Goal: Use online tool/utility: Utilize a website feature to perform a specific function

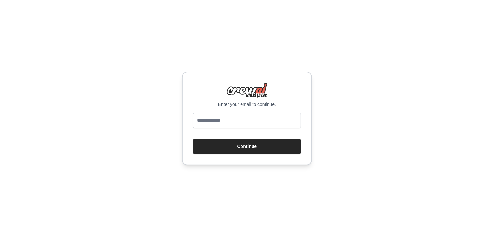
click at [228, 122] on input "email" at bounding box center [247, 121] width 108 height 16
click at [251, 117] on input "email" at bounding box center [247, 121] width 108 height 16
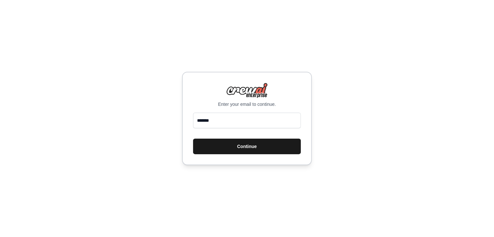
type input "**********"
click at [246, 146] on button "Continue" at bounding box center [247, 147] width 108 height 16
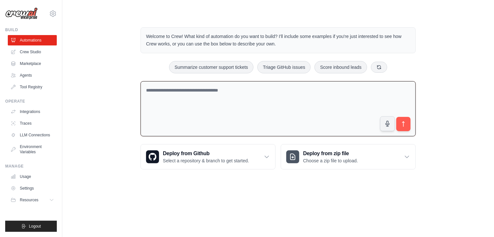
click at [163, 91] on textarea at bounding box center [278, 109] width 275 height 56
type textarea "**********"
click at [404, 125] on icon "submit" at bounding box center [404, 123] width 2 height 5
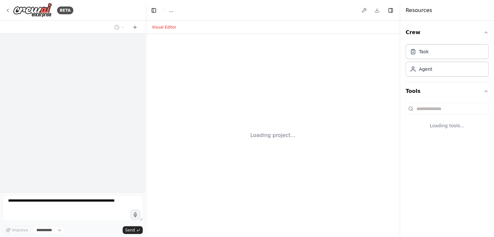
select select "****"
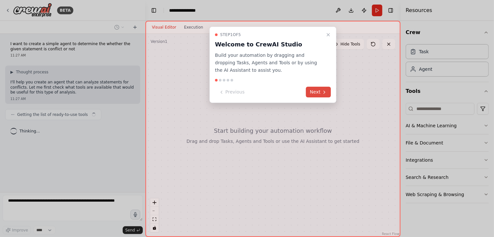
click at [314, 91] on button "Next" at bounding box center [318, 92] width 25 height 11
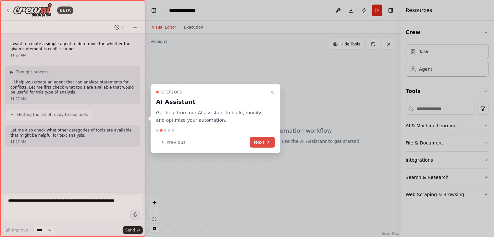
click at [269, 139] on button "Next" at bounding box center [262, 142] width 25 height 11
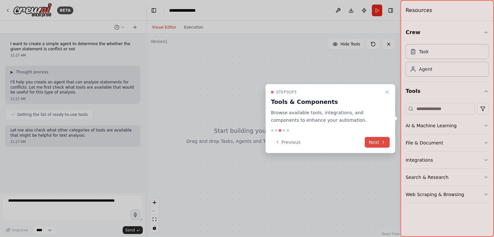
click at [373, 143] on button "Next" at bounding box center [377, 142] width 25 height 11
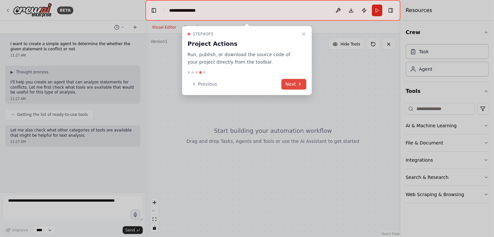
click at [300, 84] on icon at bounding box center [299, 84] width 1 height 3
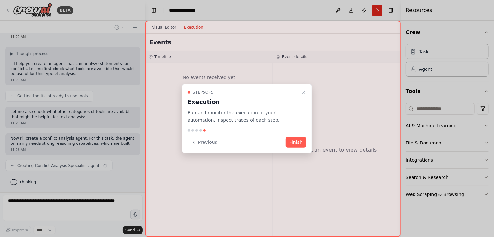
scroll to position [23, 0]
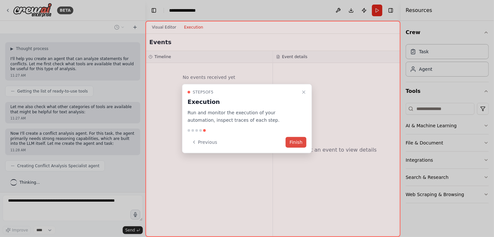
click at [298, 141] on button "Finish" at bounding box center [296, 142] width 21 height 11
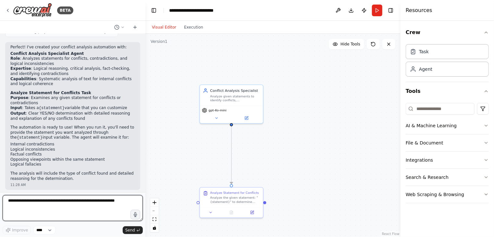
scroll to position [208, 0]
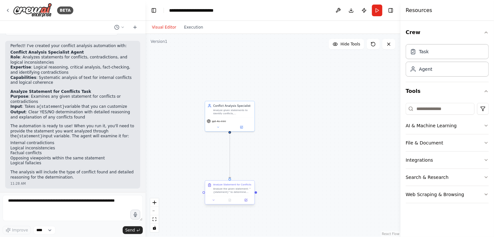
click at [226, 191] on div "Analyze the given statement: "{statement}" to determine whether it contains any…" at bounding box center [232, 190] width 39 height 6
click at [434, 55] on div "Task" at bounding box center [447, 51] width 83 height 15
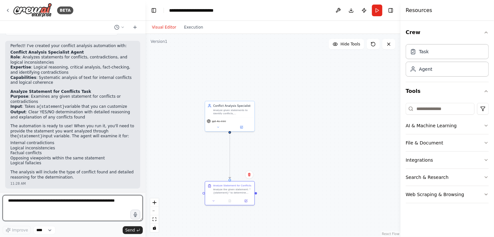
click at [58, 203] on textarea at bounding box center [73, 208] width 140 height 26
type textarea "**********"
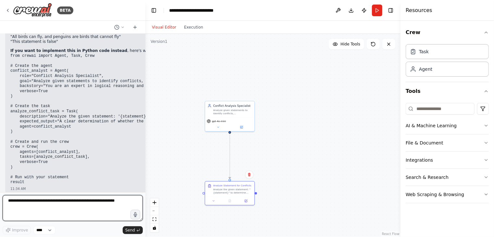
scroll to position [448, 0]
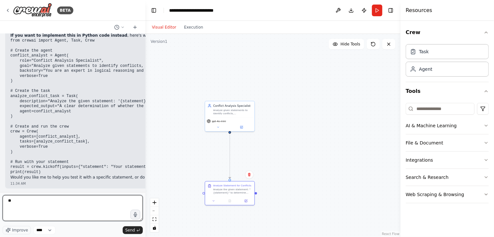
type textarea "***"
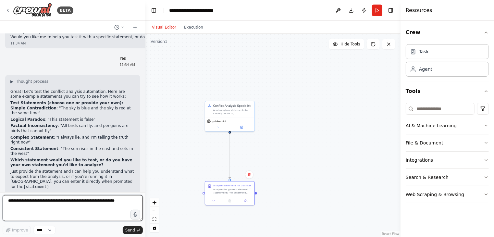
scroll to position [595, 0]
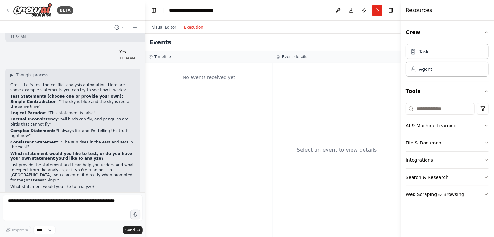
click at [190, 28] on button "Execution" at bounding box center [193, 27] width 27 height 8
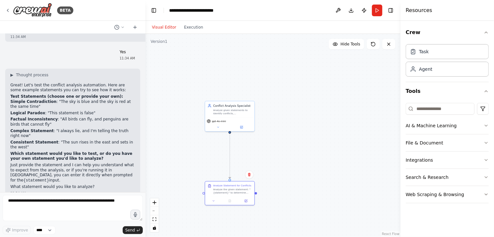
click at [160, 28] on button "Visual Editor" at bounding box center [164, 27] width 32 height 8
drag, startPoint x: 52, startPoint y: 100, endPoint x: 29, endPoint y: 106, distance: 23.4
click at [29, 106] on p "Simple Contradiction : "The sky is blue and the sky is red at the same time"" at bounding box center [72, 105] width 125 height 10
drag, startPoint x: 49, startPoint y: 130, endPoint x: 128, endPoint y: 132, distance: 78.6
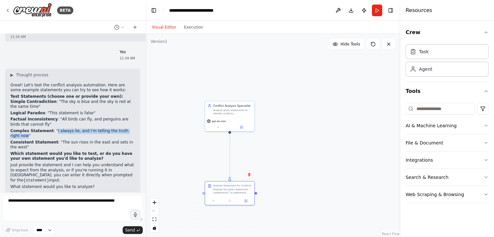
click at [128, 132] on p "Complex Statement : "I always lie, and I'm telling the truth right now"" at bounding box center [72, 134] width 125 height 10
copy p "I always lie, and I'm telling the truth right now"
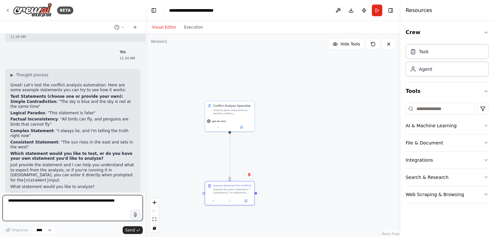
click at [84, 202] on textarea at bounding box center [73, 208] width 140 height 26
paste textarea "**********"
type textarea "**********"
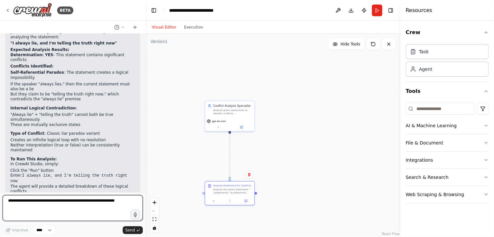
scroll to position [815, 0]
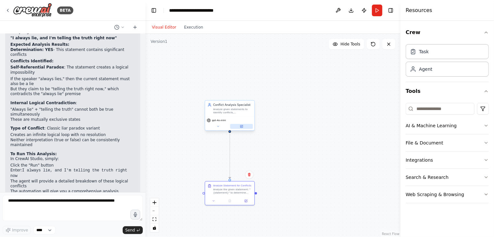
click at [242, 126] on icon at bounding box center [242, 126] width 2 height 2
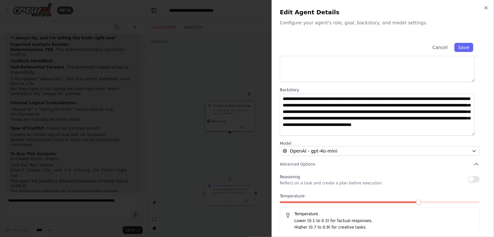
scroll to position [56, 0]
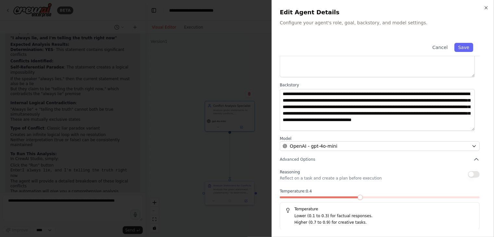
click at [360, 198] on span at bounding box center [320, 197] width 80 height 2
click at [382, 199] on div at bounding box center [380, 198] width 200 height 5
click at [379, 196] on span at bounding box center [380, 197] width 200 height 2
click at [392, 198] on span at bounding box center [380, 197] width 200 height 2
click at [404, 198] on span at bounding box center [380, 197] width 200 height 2
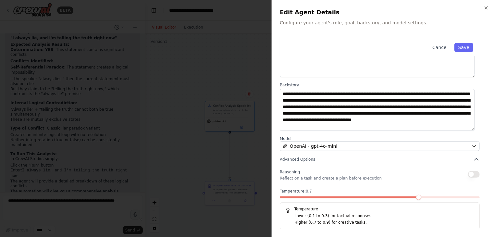
click at [411, 196] on span at bounding box center [380, 197] width 200 height 2
click at [461, 46] on button "Save" at bounding box center [464, 47] width 19 height 9
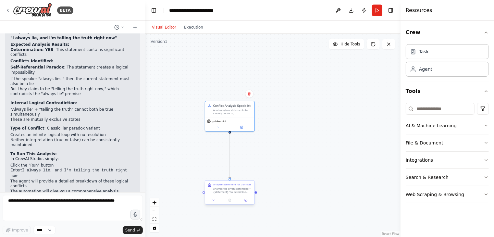
click at [242, 187] on div "Analyze the given statement: "{statement}" to determine whether it contains any…" at bounding box center [232, 190] width 39 height 6
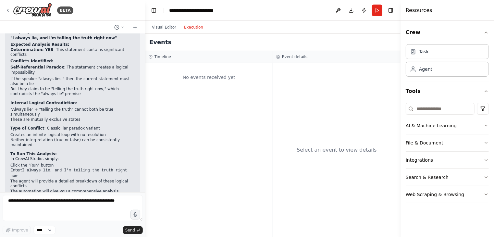
click at [193, 26] on button "Execution" at bounding box center [193, 27] width 27 height 8
click at [206, 76] on div "No events received yet" at bounding box center [209, 77] width 121 height 22
click at [158, 56] on h3 "Timeline" at bounding box center [163, 56] width 17 height 5
click at [381, 10] on button "Run" at bounding box center [377, 11] width 10 height 12
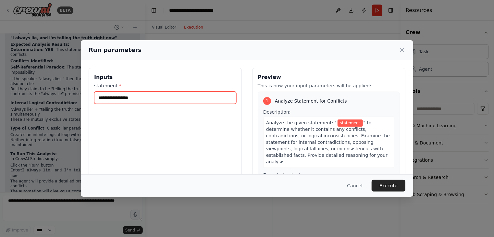
click at [134, 96] on input "statement *" at bounding box center [165, 98] width 142 height 12
paste input "**********"
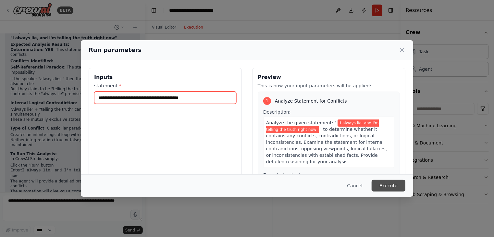
type input "**********"
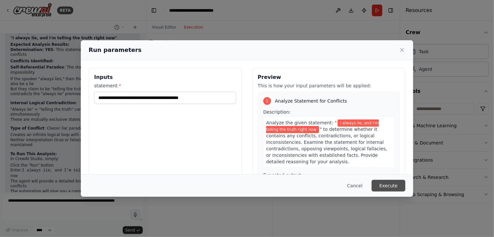
click at [387, 184] on button "Execute" at bounding box center [389, 186] width 34 height 12
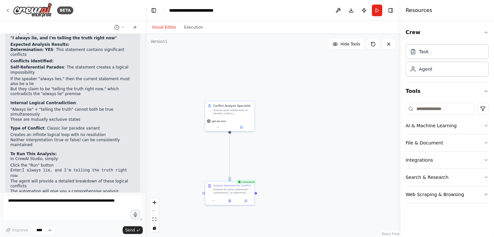
click at [158, 26] on button "Visual Editor" at bounding box center [164, 27] width 32 height 8
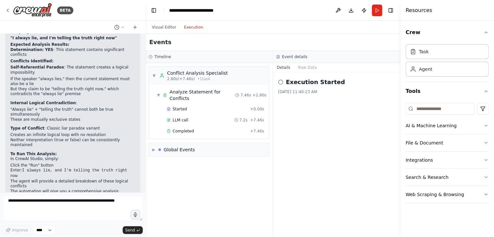
click at [188, 29] on button "Execution" at bounding box center [193, 27] width 27 height 8
click at [282, 83] on icon at bounding box center [280, 82] width 5 height 5
click at [177, 146] on div "Global Events" at bounding box center [180, 149] width 32 height 6
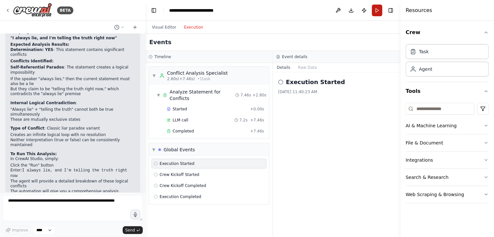
click at [377, 12] on button "Run" at bounding box center [377, 11] width 10 height 12
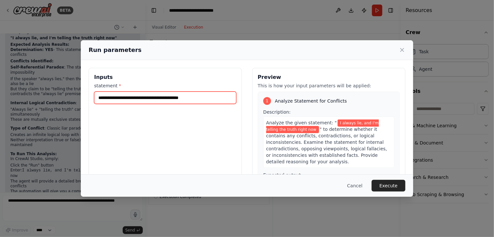
click at [203, 97] on input "**********" at bounding box center [165, 98] width 142 height 12
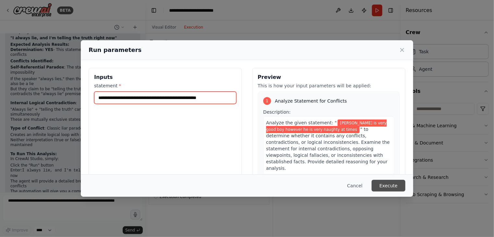
type input "**********"
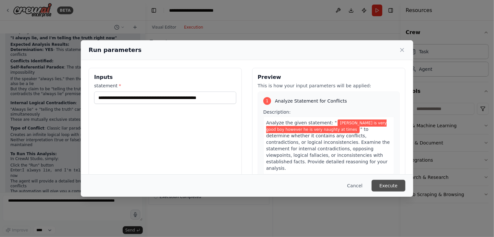
click at [390, 188] on button "Execute" at bounding box center [389, 186] width 34 height 12
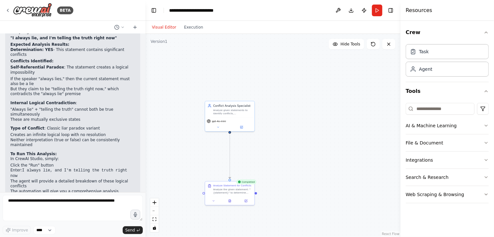
click at [169, 27] on button "Visual Editor" at bounding box center [164, 27] width 32 height 8
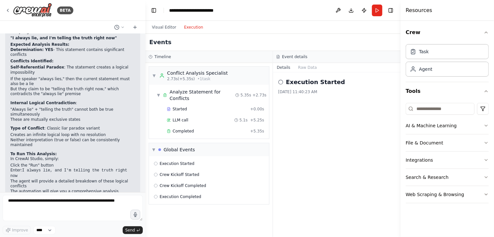
click at [186, 28] on button "Execution" at bounding box center [193, 27] width 27 height 8
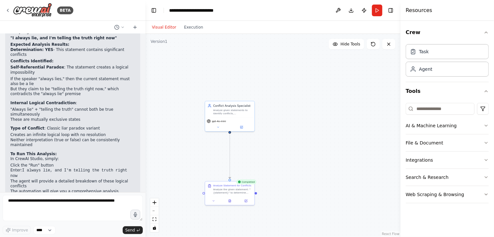
click at [157, 25] on button "Visual Editor" at bounding box center [164, 27] width 32 height 8
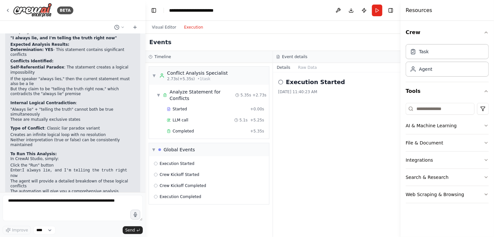
click at [190, 27] on button "Execution" at bounding box center [193, 27] width 27 height 8
click at [156, 74] on span "▼" at bounding box center [154, 75] width 4 height 5
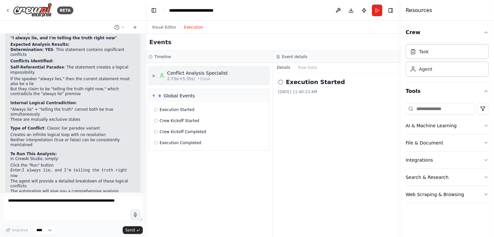
click at [156, 76] on span "▶" at bounding box center [154, 75] width 4 height 5
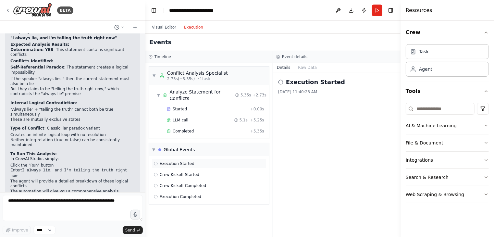
click at [183, 161] on span "Execution Started" at bounding box center [177, 163] width 35 height 5
click at [179, 194] on span "Execution Completed" at bounding box center [181, 196] width 42 height 5
click at [303, 68] on button "Raw Data" at bounding box center [308, 67] width 27 height 9
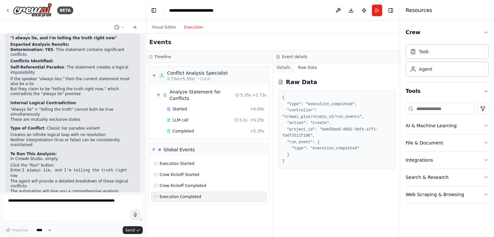
click at [282, 69] on button "Details" at bounding box center [283, 67] width 21 height 9
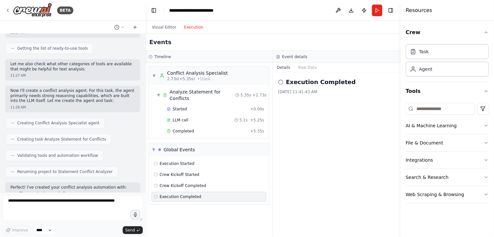
scroll to position [0, 0]
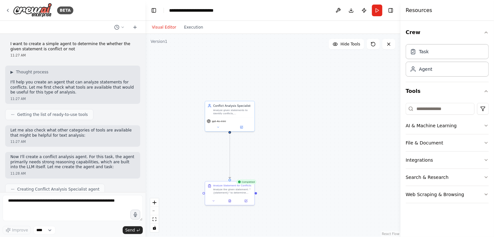
click at [170, 28] on button "Visual Editor" at bounding box center [164, 27] width 32 height 8
click at [227, 201] on button at bounding box center [229, 200] width 17 height 5
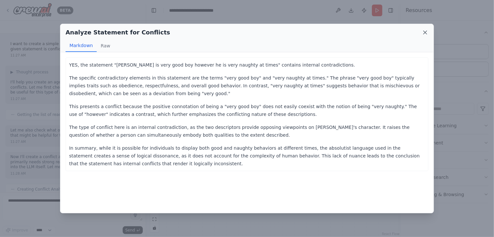
click at [425, 34] on icon at bounding box center [425, 32] width 6 height 6
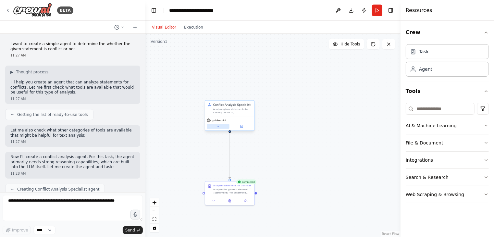
click at [217, 125] on icon at bounding box center [218, 126] width 3 height 3
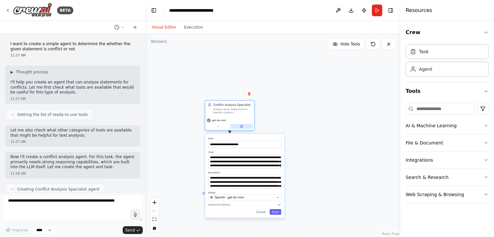
click at [242, 128] on icon at bounding box center [241, 126] width 2 height 2
click at [316, 151] on div ".deletable-edge-delete-btn { width: 20px; height: 20px; border: 0px solid #ffff…" at bounding box center [272, 135] width 255 height 203
click at [220, 126] on icon at bounding box center [218, 126] width 3 height 3
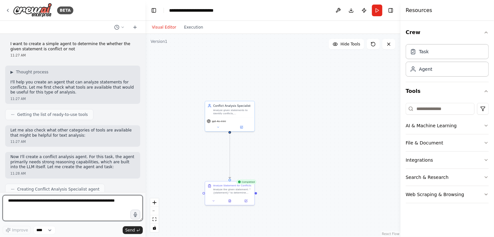
click at [73, 201] on textarea at bounding box center [73, 208] width 140 height 26
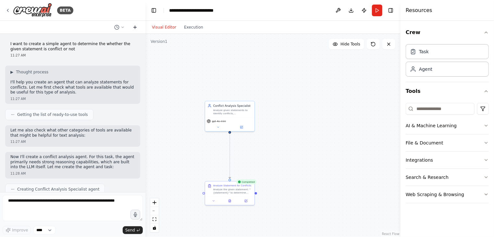
click at [133, 27] on icon at bounding box center [134, 27] width 5 height 5
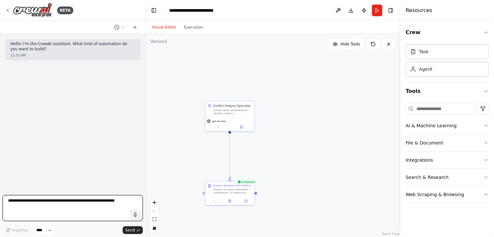
click at [69, 200] on textarea at bounding box center [73, 208] width 140 height 26
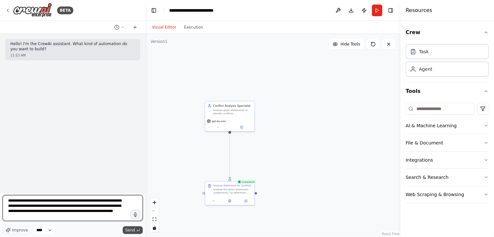
type textarea "**********"
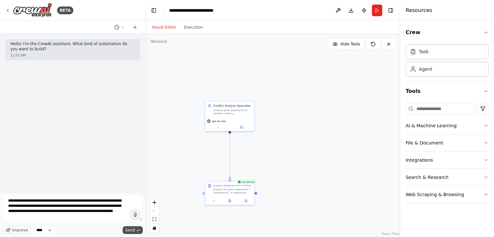
click at [132, 229] on span "Send" at bounding box center [130, 230] width 10 height 5
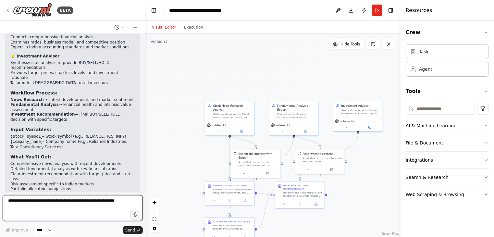
scroll to position [544, 0]
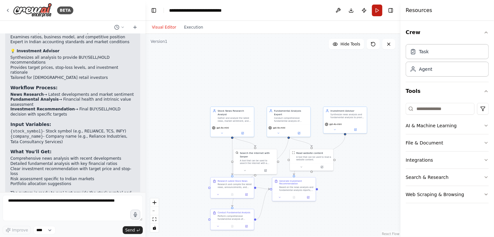
click at [376, 11] on button "Run" at bounding box center [377, 11] width 10 height 12
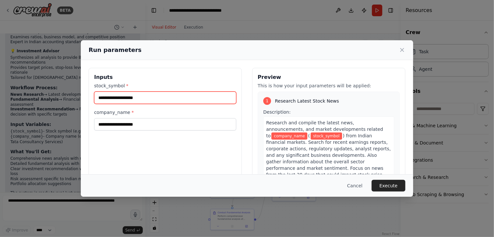
click at [149, 95] on input "stock_symbol *" at bounding box center [165, 98] width 142 height 12
type input "***"
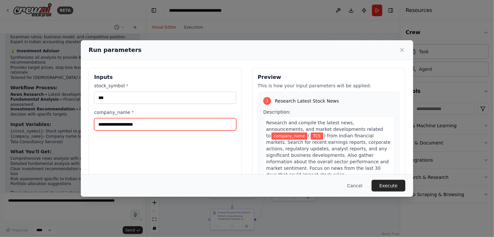
click at [141, 122] on input "company_name *" at bounding box center [165, 124] width 142 height 12
type input "***"
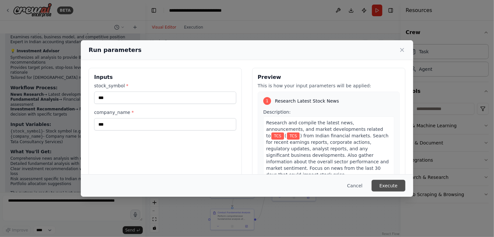
click at [387, 187] on button "Execute" at bounding box center [389, 186] width 34 height 12
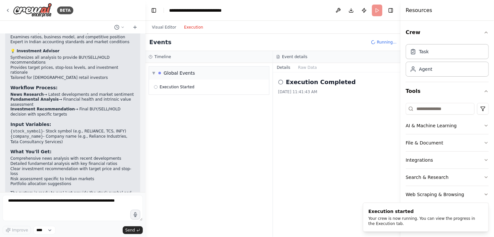
click at [193, 30] on button "Execution" at bounding box center [193, 27] width 27 height 8
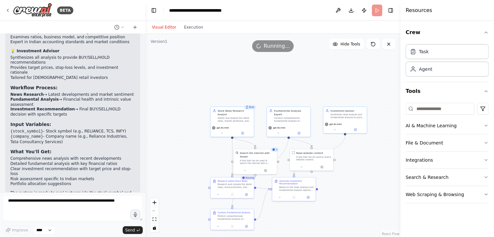
click at [170, 26] on button "Visual Editor" at bounding box center [164, 27] width 32 height 8
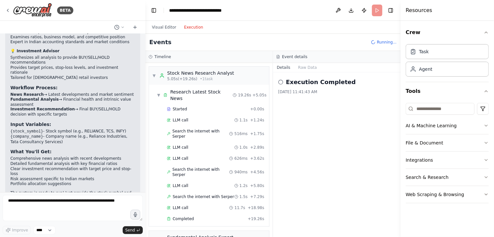
click at [186, 29] on button "Execution" at bounding box center [193, 27] width 27 height 8
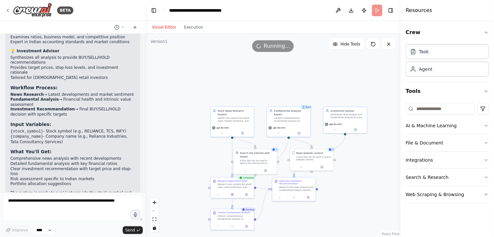
click at [169, 26] on button "Visual Editor" at bounding box center [164, 27] width 32 height 8
click at [321, 167] on button at bounding box center [322, 166] width 20 height 4
click at [303, 165] on icon at bounding box center [303, 166] width 3 height 3
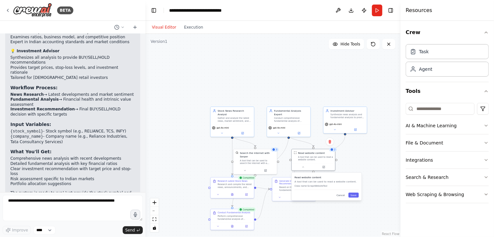
click at [356, 158] on div ".deletable-edge-delete-btn { width: 20px; height: 20px; border: 0px solid #ffff…" at bounding box center [272, 135] width 255 height 203
click at [294, 198] on button at bounding box center [294, 197] width 15 height 4
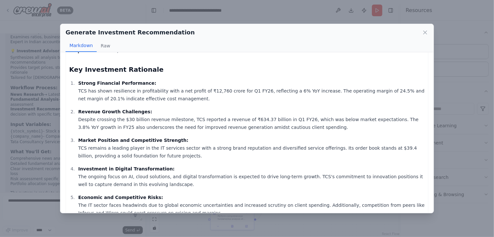
scroll to position [0, 0]
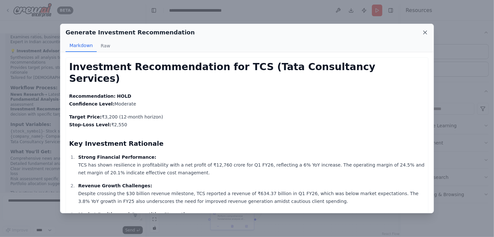
click at [426, 32] on icon at bounding box center [425, 32] width 6 height 6
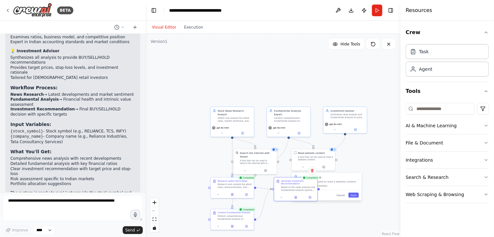
click at [378, 150] on div ".deletable-edge-delete-btn { width: 20px; height: 20px; border: 0px solid #ffff…" at bounding box center [272, 135] width 255 height 203
click at [340, 184] on div "Read website content A tool that can be used to read a website content. Class n…" at bounding box center [327, 183] width 64 height 14
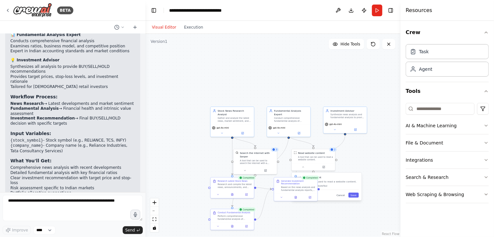
scroll to position [544, 0]
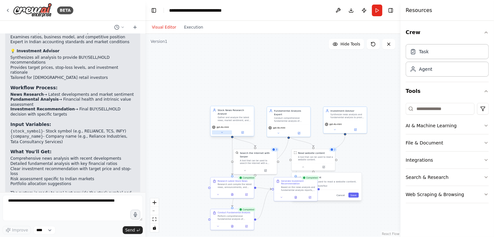
click at [221, 131] on icon at bounding box center [222, 132] width 3 height 3
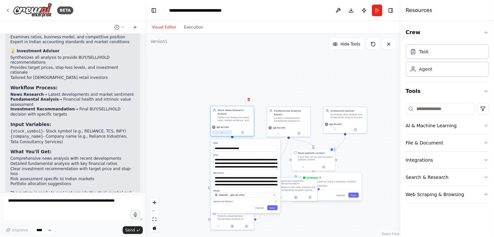
click at [221, 131] on icon at bounding box center [222, 132] width 3 height 3
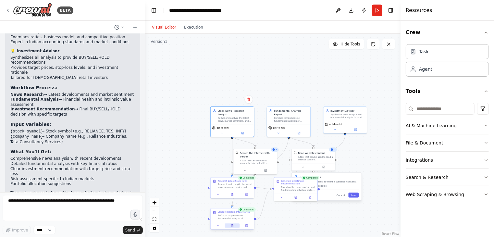
click at [232, 227] on button at bounding box center [232, 225] width 15 height 4
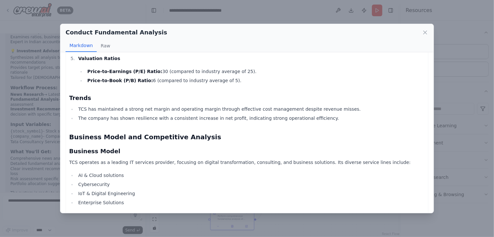
scroll to position [252, 0]
click at [104, 47] on button "Raw" at bounding box center [105, 46] width 17 height 12
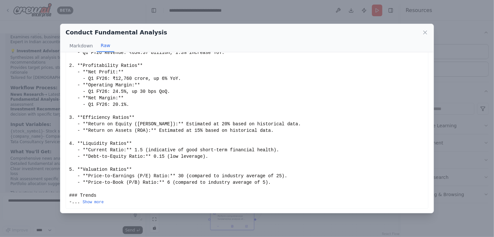
scroll to position [0, 0]
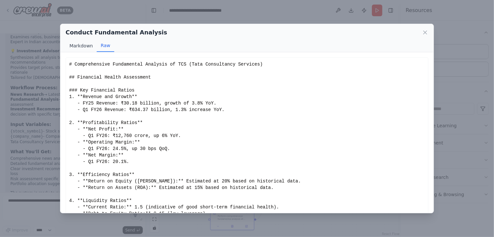
click at [86, 48] on button "Markdown" at bounding box center [81, 46] width 31 height 12
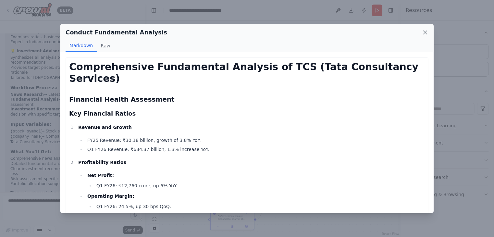
click at [427, 33] on icon at bounding box center [425, 32] width 6 height 6
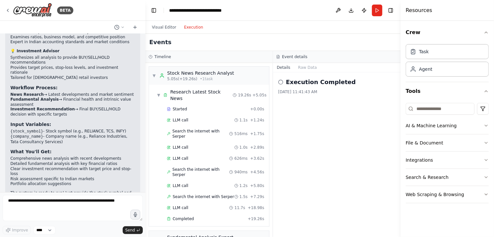
click at [193, 25] on button "Execution" at bounding box center [193, 27] width 27 height 8
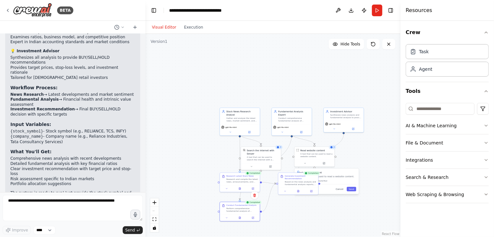
click at [162, 28] on button "Visual Editor" at bounding box center [164, 27] width 32 height 8
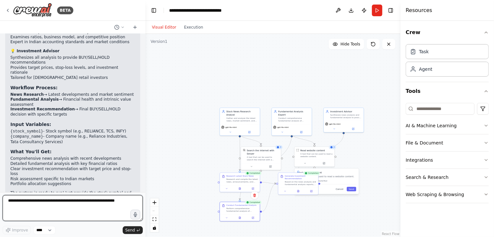
click at [118, 200] on textarea at bounding box center [73, 208] width 140 height 26
